Goal: Book appointment/travel/reservation

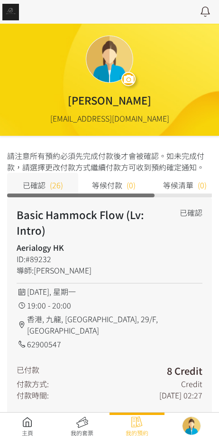
click at [20, 426] on link at bounding box center [27, 426] width 55 height 21
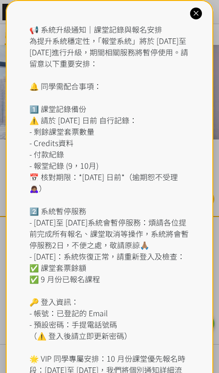
click at [192, 24] on div "📢 系統升級通知｜課堂記錄與報名安排 為提升系統穩定性，「報堂系統」將於 [DATE]至 [DATE]進行升級，期間相關服務將暫停使用。請留意以下重要安排： …" at bounding box center [110, 222] width 208 height 445
click at [197, 4] on div "📢 系統升級通知｜課堂記錄與報名安排 為提升系統穩定性，「報堂系統」將於 [DATE]至 [DATE]進行升級，期間相關服務將暫停使用。請留意以下重要安排： …" at bounding box center [110, 222] width 208 height 445
click at [202, 4] on div "📢 系統升級通知｜課堂記錄與報名安排 為提升系統穩定性，「報堂系統」將於 2025 年 9 月 1 日至 2 日進行升級，期間相關服務將暫停使用。請留意以下重…" at bounding box center [110, 222] width 208 height 445
click at [189, 22] on div "📢 系統升級通知｜課堂記錄與報名安排 為提升系統穩定性，「報堂系統」將於 2025 年 9 月 1 日至 2 日進行升級，期間相關服務將暫停使用。請留意以下重…" at bounding box center [110, 222] width 208 height 445
click at [194, 18] on div at bounding box center [196, 14] width 12 height 12
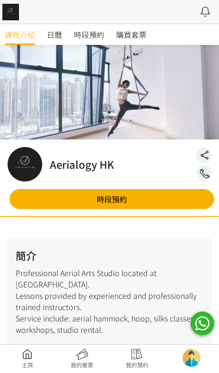
click at [103, 34] on span "時段預約" at bounding box center [89, 34] width 30 height 11
